Goal: Transaction & Acquisition: Download file/media

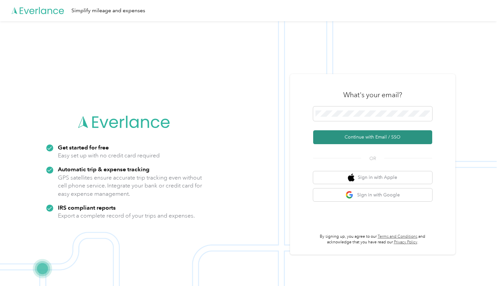
click at [359, 136] on button "Continue with Email / SSO" at bounding box center [372, 137] width 119 height 14
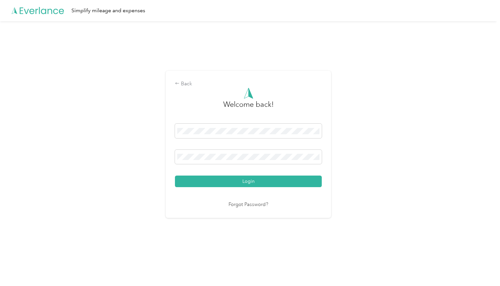
click at [250, 181] on button "Login" at bounding box center [248, 182] width 147 height 12
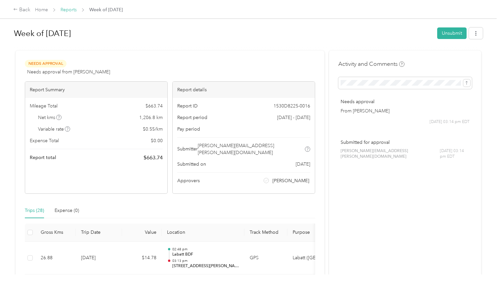
click at [66, 10] on link "Reports" at bounding box center [69, 10] width 16 height 6
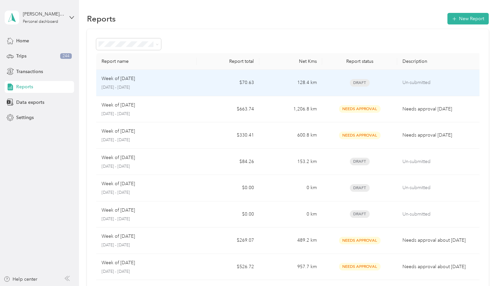
click at [178, 90] on p "[DATE] - [DATE]" at bounding box center [147, 88] width 90 height 6
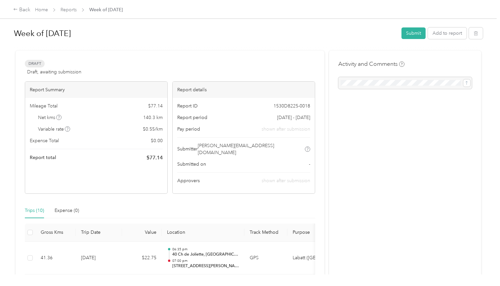
click at [71, 13] on span "Reports" at bounding box center [69, 9] width 16 height 7
click at [413, 37] on button "Submit" at bounding box center [413, 33] width 24 height 12
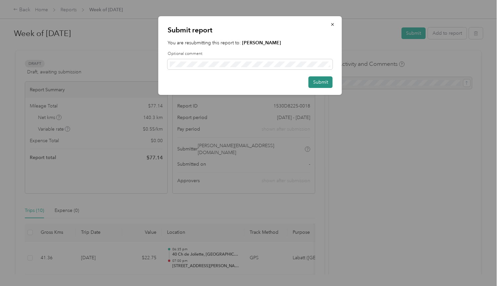
click at [328, 87] on button "Submit" at bounding box center [320, 82] width 24 height 12
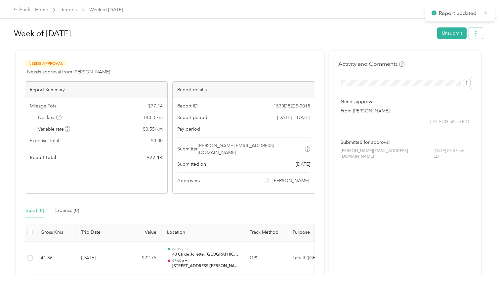
click at [478, 36] on span "button" at bounding box center [475, 33] width 5 height 6
click at [455, 60] on span "Download" at bounding box center [459, 57] width 22 height 7
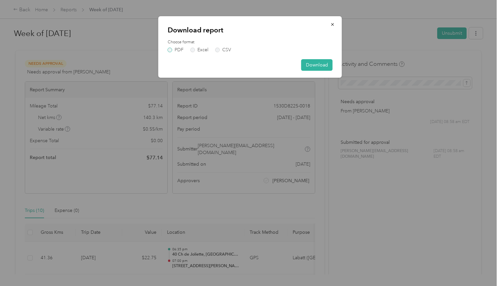
click at [168, 49] on label "PDF" at bounding box center [176, 50] width 16 height 5
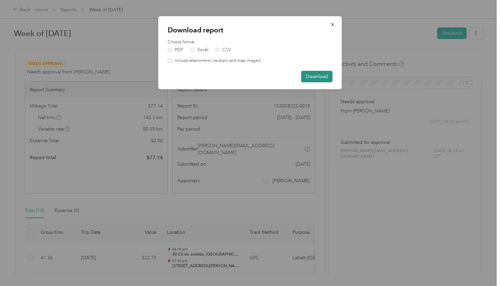
click at [318, 76] on button "Download" at bounding box center [316, 77] width 31 height 12
